Goal: Task Accomplishment & Management: Manage account settings

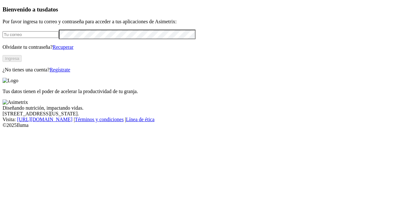
type input "alejandra.velasquez@premexcorp.com"
click at [22, 62] on button "Ingresa" at bounding box center [12, 58] width 19 height 7
